Goal: Task Accomplishment & Management: Manage account settings

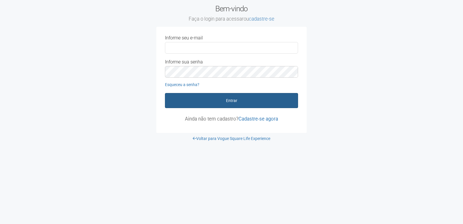
type input "**********"
click at [261, 105] on button "Entrar" at bounding box center [231, 100] width 133 height 15
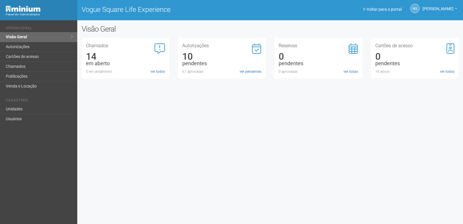
click at [198, 68] on div "Autorizações 10 pendentes 67 aprovadas ver pendentes" at bounding box center [221, 58] width 79 height 31
click at [245, 72] on link "ver pendentes" at bounding box center [251, 71] width 22 height 5
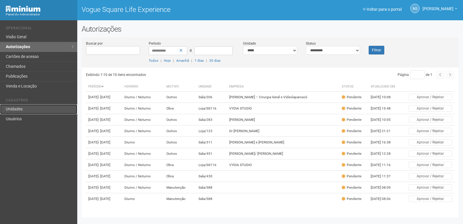
click at [45, 107] on link "Unidades" at bounding box center [38, 109] width 77 height 10
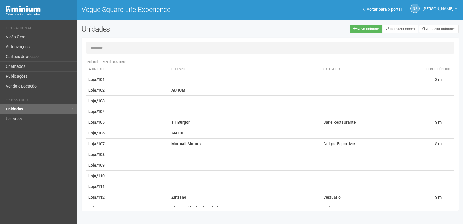
click at [108, 47] on input "text" at bounding box center [270, 48] width 369 height 12
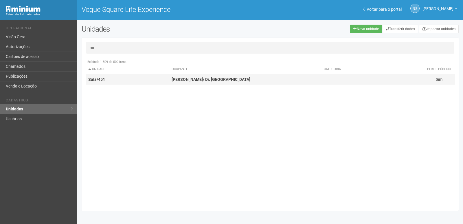
type input "***"
click at [230, 79] on td "Carol França/ Dr. Breno" at bounding box center [245, 79] width 152 height 11
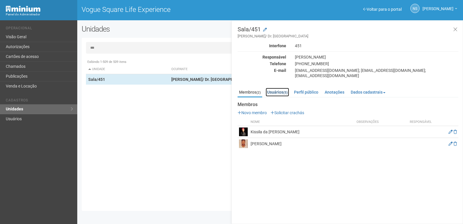
click at [277, 88] on link "Usuários (5)" at bounding box center [277, 92] width 23 height 9
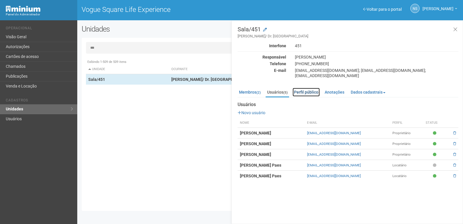
click at [310, 88] on link "Perfil público" at bounding box center [306, 92] width 27 height 9
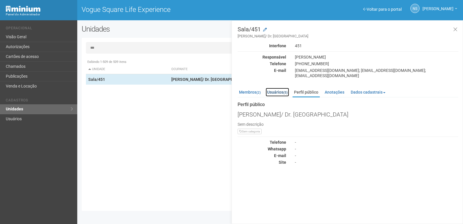
click at [278, 88] on link "Usuários (5)" at bounding box center [277, 92] width 23 height 9
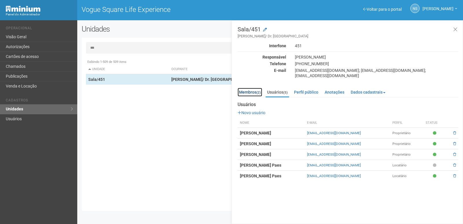
click at [248, 88] on link "Membros (2)" at bounding box center [250, 92] width 25 height 9
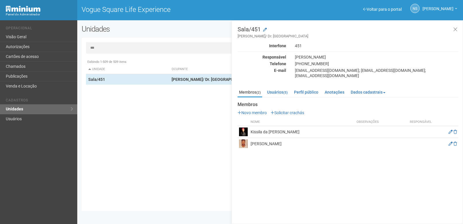
click at [192, 110] on div "Exibindo 1-509 de 509 itens Unidade Ocupante Categoria Perfil público Loja/101 …" at bounding box center [272, 131] width 373 height 150
click at [457, 30] on icon at bounding box center [456, 30] width 4 height 6
